Goal: Information Seeking & Learning: Learn about a topic

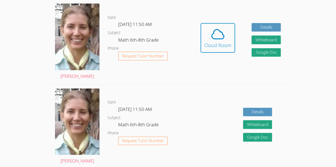
scroll to position [153, 0]
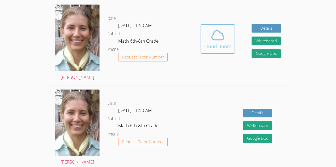
click at [219, 34] on icon at bounding box center [217, 35] width 15 height 15
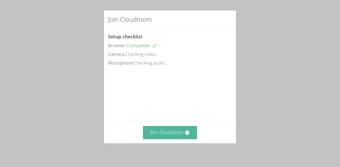
click at [187, 133] on icon at bounding box center [187, 133] width 4 height 4
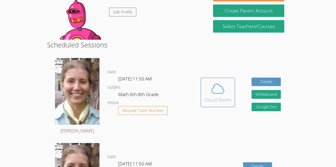
scroll to position [105, 0]
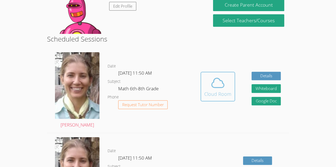
click at [214, 97] on div "Cloud Room" at bounding box center [217, 93] width 27 height 7
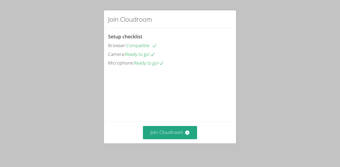
click at [165, 126] on div "Join Cloudroom" at bounding box center [170, 133] width 132 height 22
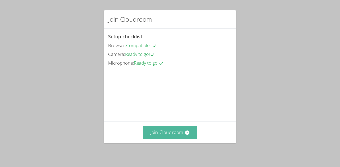
click at [181, 135] on button "Join Cloudroom" at bounding box center [170, 132] width 54 height 13
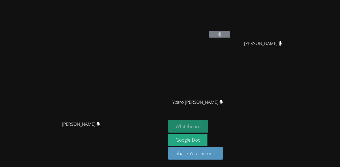
drag, startPoint x: 230, startPoint y: 120, endPoint x: 228, endPoint y: 125, distance: 5.9
click at [228, 125] on aside "Carla Guzman Encarnacion Ana Gomes Silva Ana Gomes Silva Ycaro Eduardo Maricato…" at bounding box center [232, 83] width 133 height 167
click at [208, 123] on button "Whiteboard" at bounding box center [188, 126] width 40 height 12
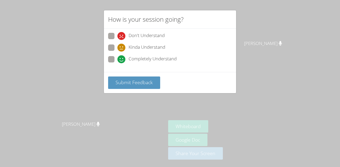
click at [111, 66] on div "Don't Understand Kinda Understand Completely Understand" at bounding box center [170, 51] width 132 height 44
click at [117, 63] on span at bounding box center [117, 63] width 0 height 0
click at [117, 61] on input "Completely Understand" at bounding box center [119, 58] width 5 height 5
radio input "true"
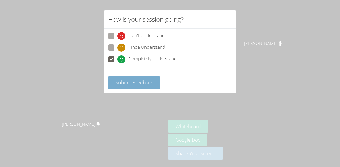
click at [132, 84] on span "Submit Feedback" at bounding box center [133, 82] width 37 height 6
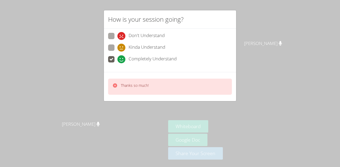
click at [143, 87] on p "Thanks so much!" at bounding box center [135, 85] width 28 height 5
click at [114, 88] on div at bounding box center [114, 87] width 5 height 8
click at [113, 89] on div at bounding box center [114, 87] width 5 height 8
click at [115, 85] on icon at bounding box center [115, 86] width 4 height 4
click at [115, 88] on icon at bounding box center [114, 85] width 5 height 5
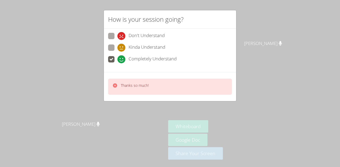
click at [131, 89] on div "Thanks so much!" at bounding box center [135, 87] width 28 height 8
click at [140, 94] on div "Thanks so much!" at bounding box center [170, 87] width 124 height 16
click at [144, 89] on div "Thanks so much!" at bounding box center [135, 87] width 28 height 8
click at [123, 91] on video at bounding box center [83, 73] width 80 height 91
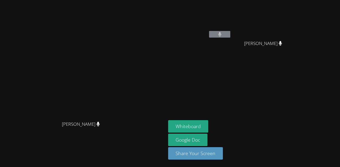
click at [123, 93] on video at bounding box center [83, 73] width 80 height 91
click at [123, 91] on video at bounding box center [83, 73] width 80 height 91
